Goal: Information Seeking & Learning: Check status

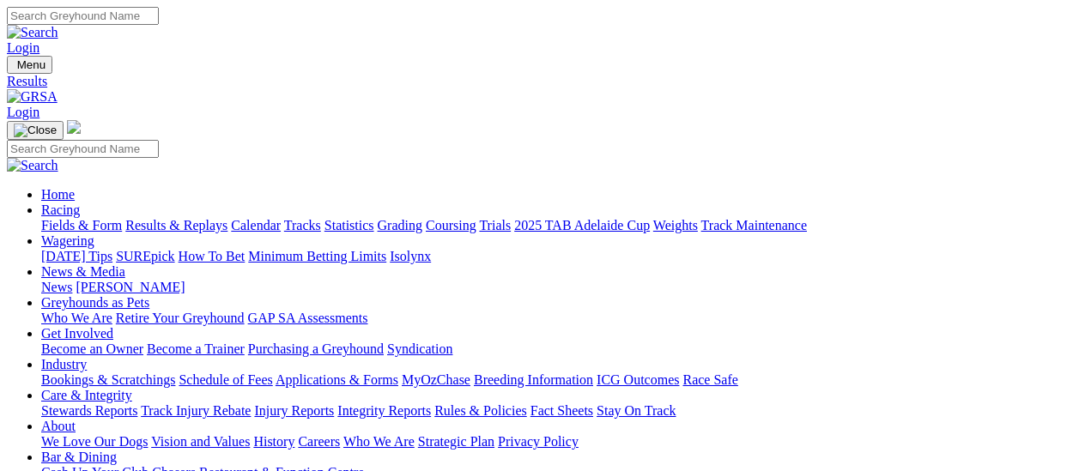
scroll to position [257, 0]
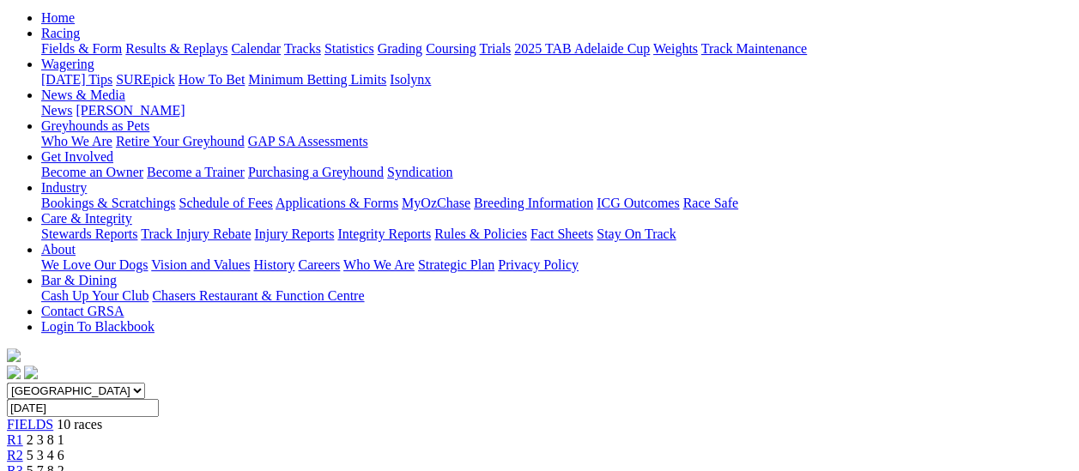
scroll to position [172, 0]
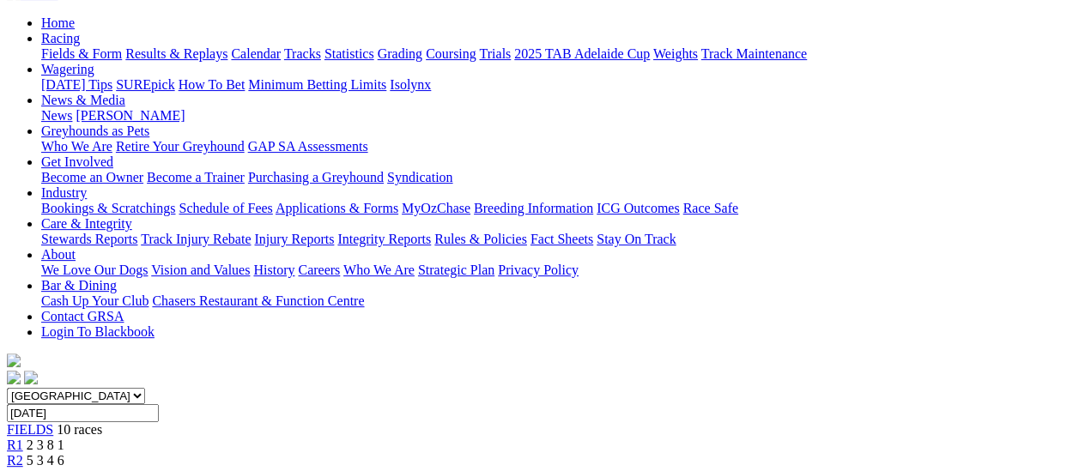
click at [23, 469] on span "R3" at bounding box center [15, 476] width 16 height 15
click at [23, 453] on span "R2" at bounding box center [15, 460] width 16 height 15
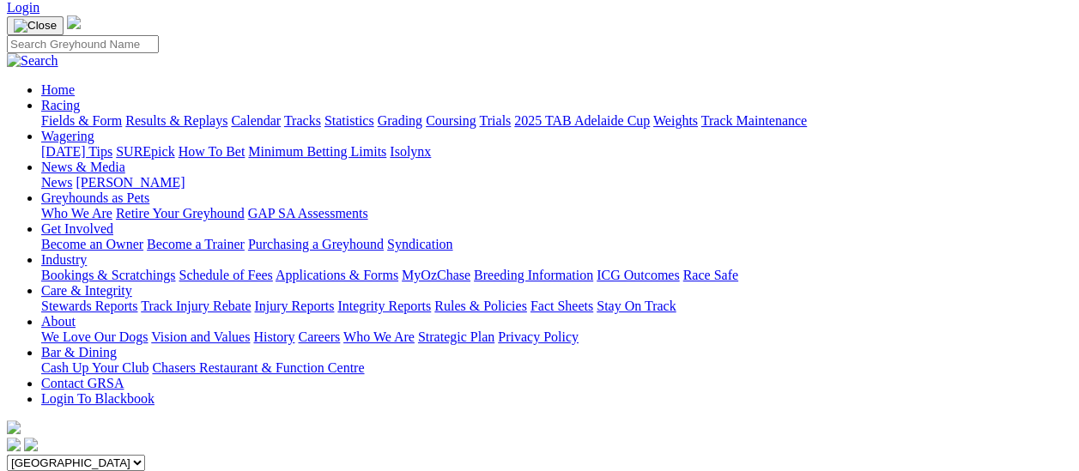
scroll to position [86, 0]
